Goal: Submit feedback/report problem

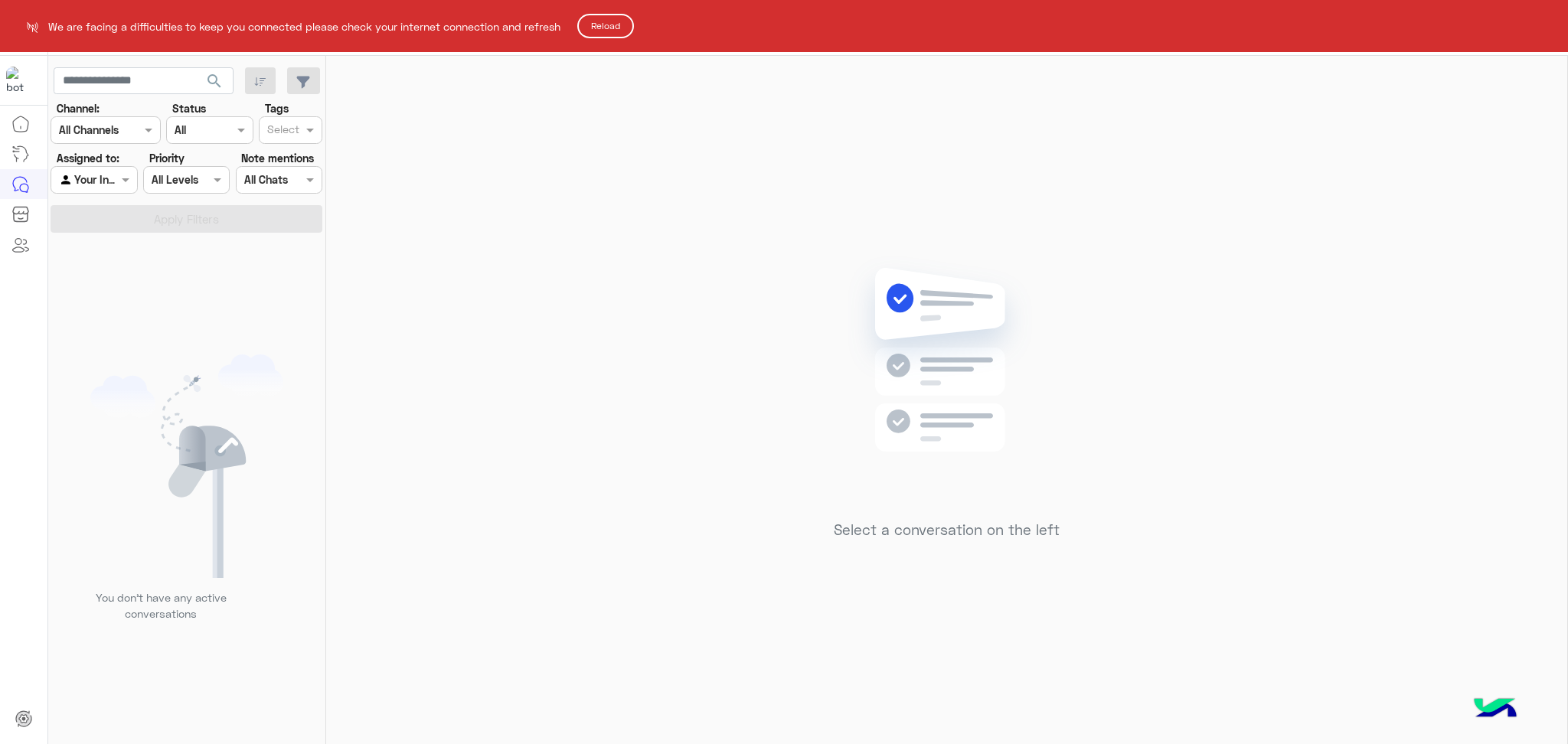
click at [602, 19] on button "Reload" at bounding box center [606, 26] width 57 height 24
